Goal: Transaction & Acquisition: Book appointment/travel/reservation

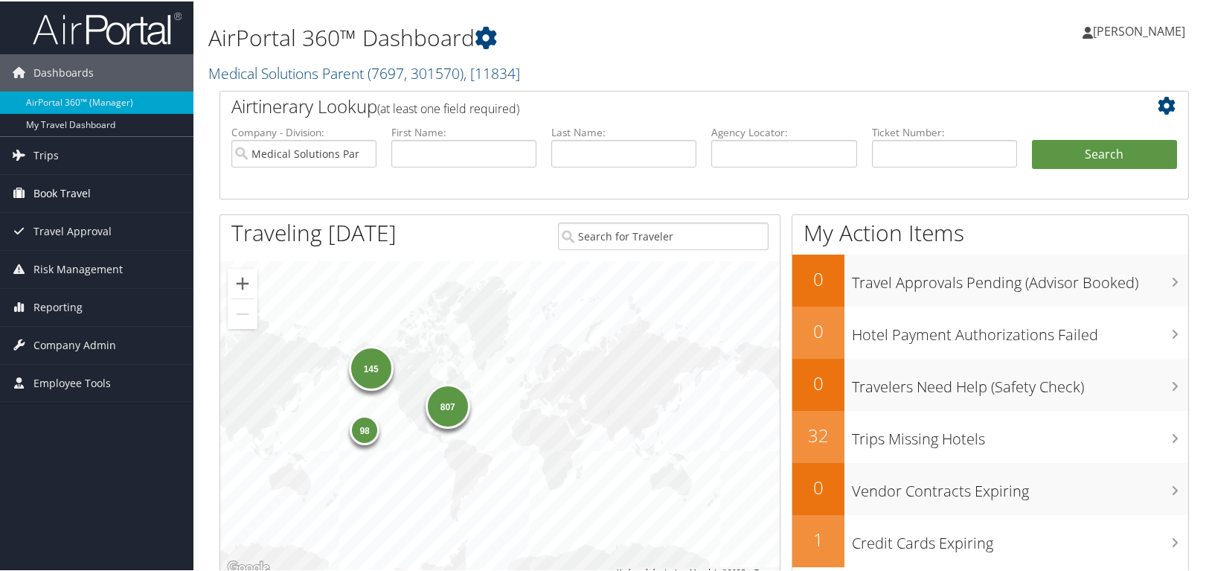
click at [59, 187] on span "Book Travel" at bounding box center [61, 191] width 57 height 37
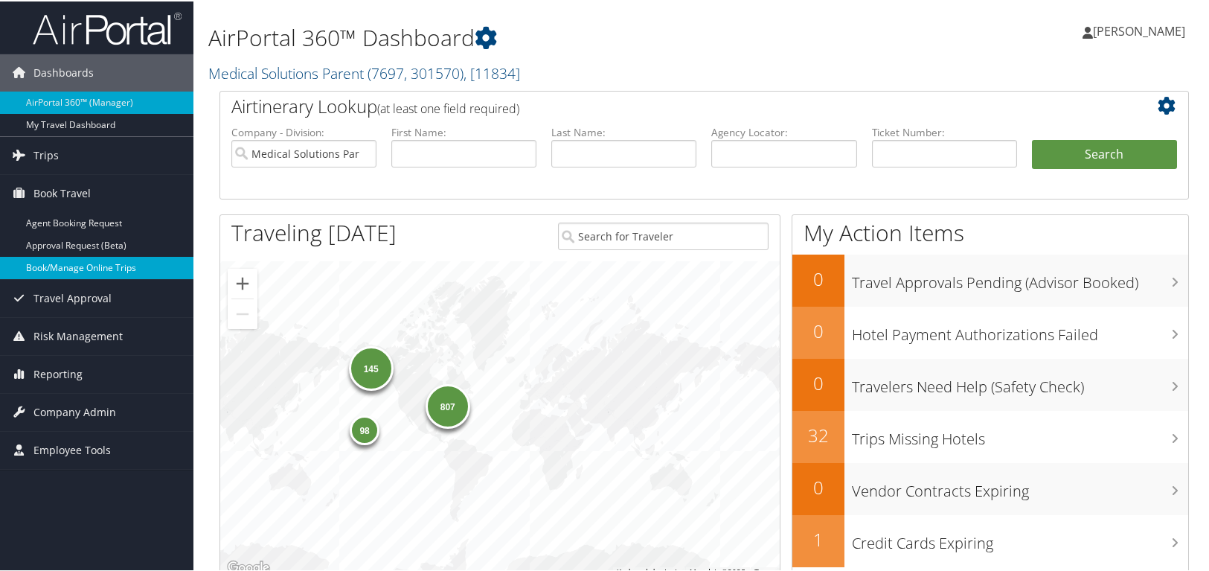
click at [62, 258] on link "Book/Manage Online Trips" at bounding box center [96, 266] width 193 height 22
